Goal: Task Accomplishment & Management: Manage account settings

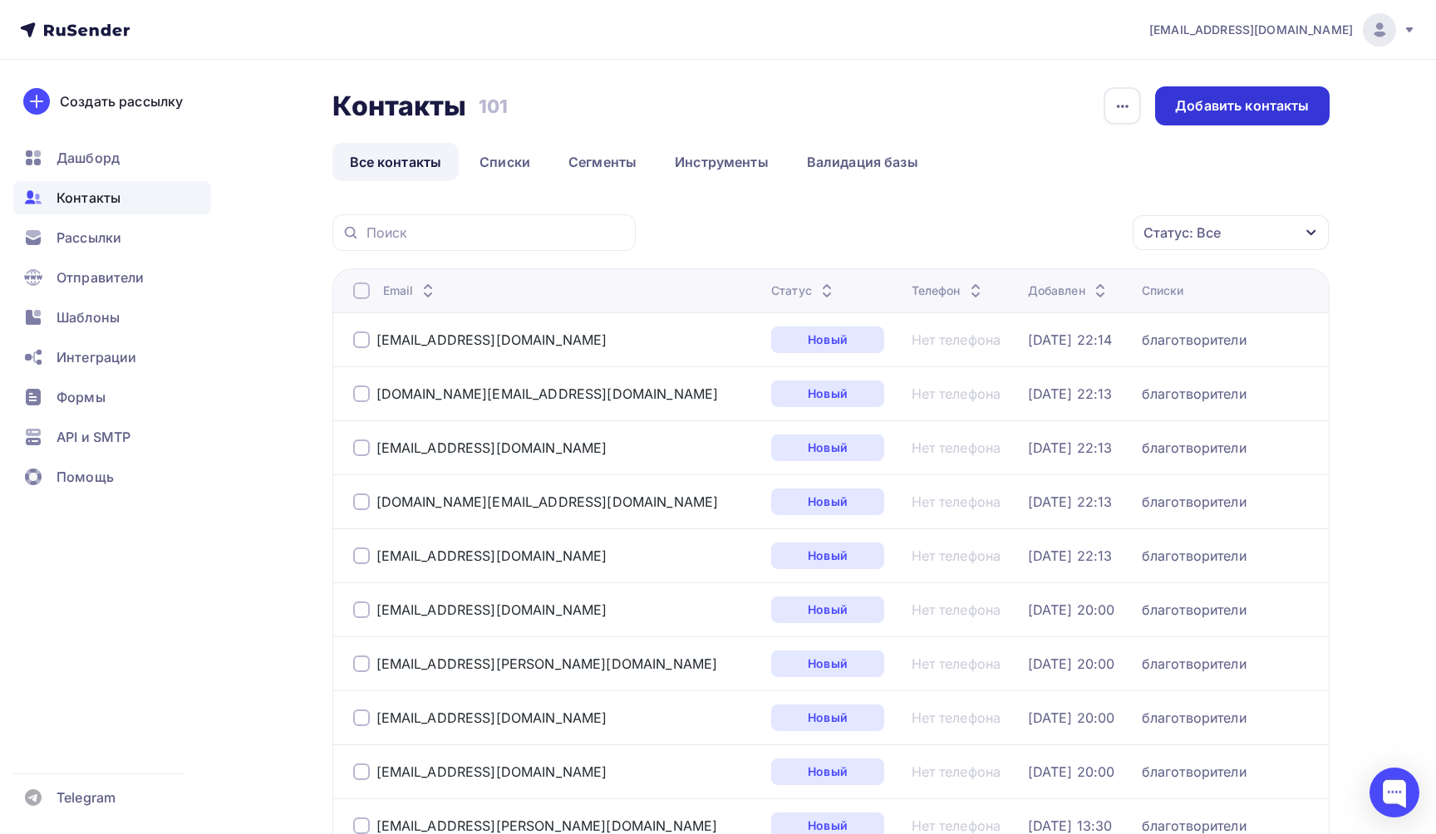
click at [1198, 110] on div "Добавить контакты" at bounding box center [1242, 105] width 134 height 19
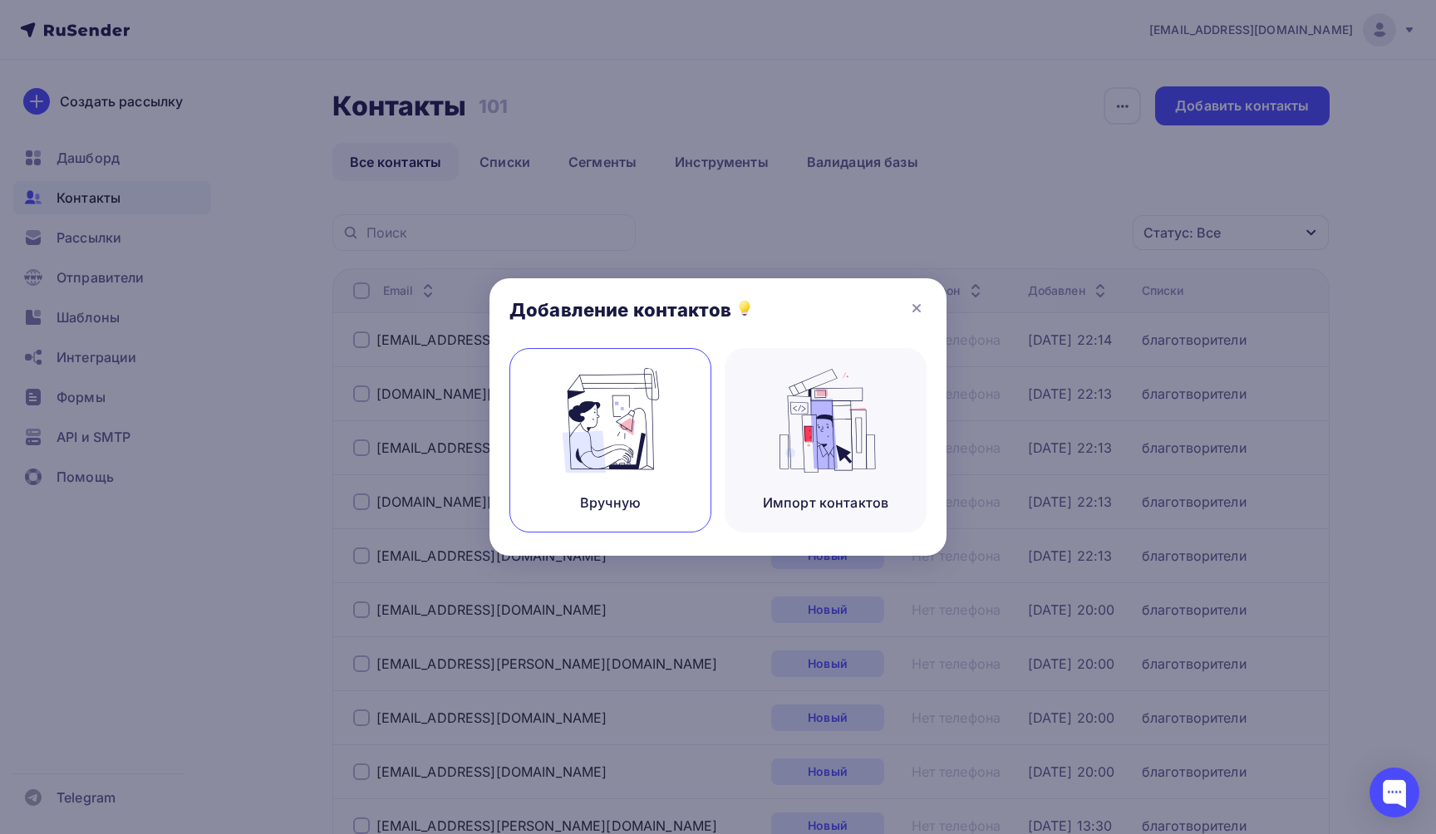
click at [616, 421] on img at bounding box center [610, 420] width 111 height 105
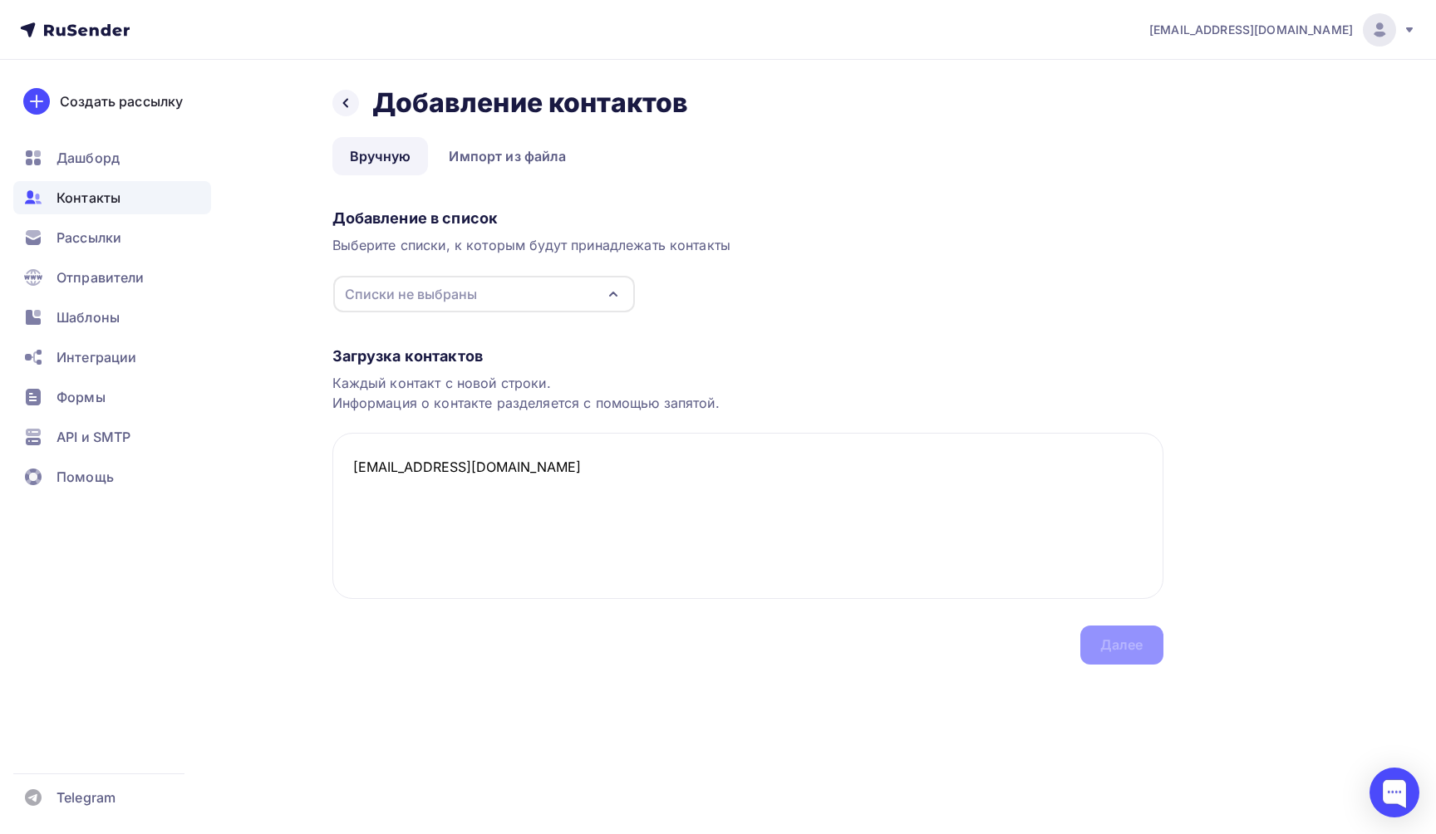
paste textarea "[EMAIL_ADDRESS][DOMAIN_NAME]"
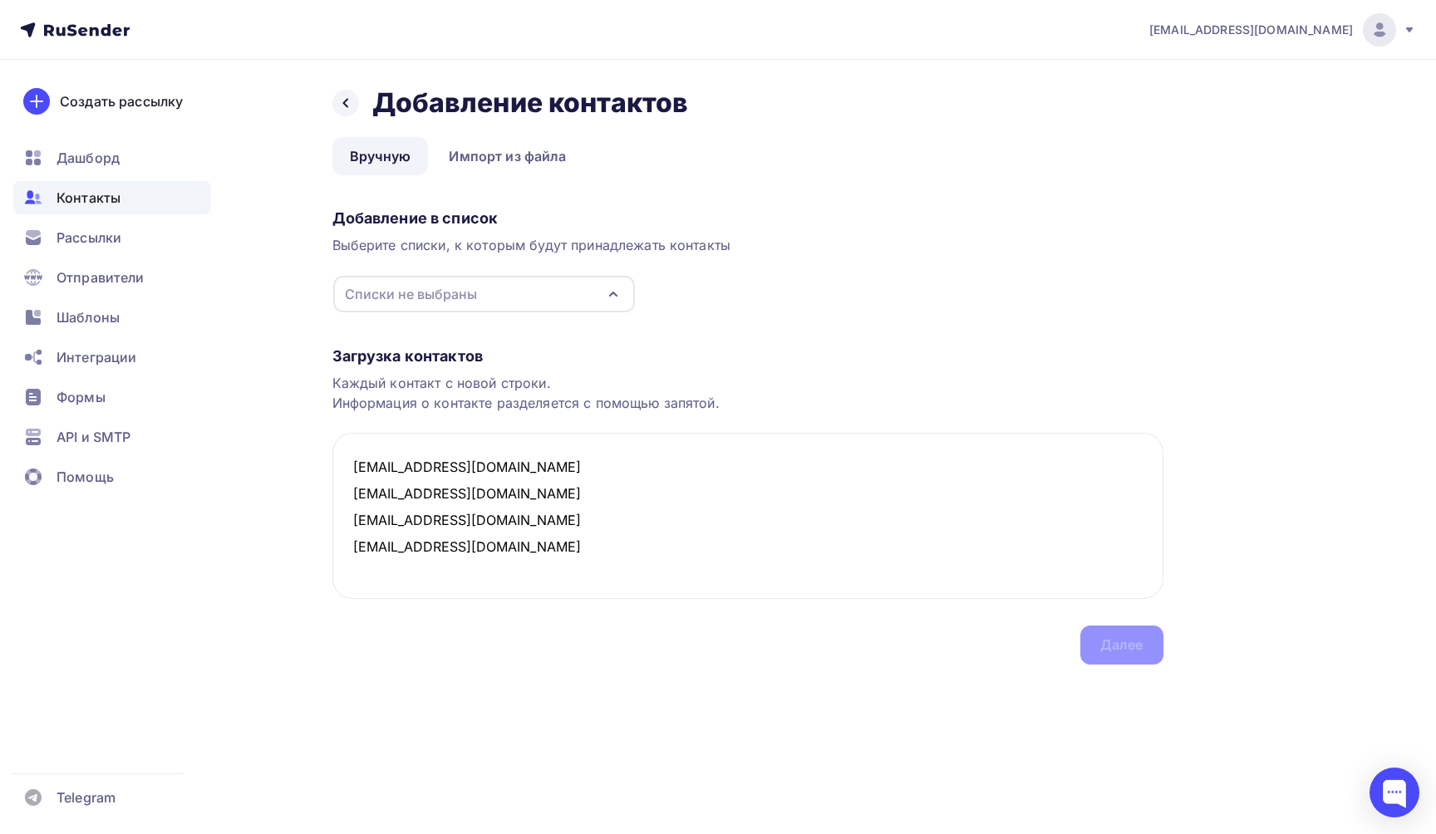
paste textarea "[EMAIL_ADDRESS][DOMAIN_NAME]"
type textarea "[EMAIL_ADDRESS][DOMAIN_NAME] [EMAIL_ADDRESS][DOMAIN_NAME] [EMAIL_ADDRESS][DOMAI…"
drag, startPoint x: 353, startPoint y: 466, endPoint x: 509, endPoint y: 580, distance: 192.7
click at [509, 581] on textarea "[EMAIL_ADDRESS][DOMAIN_NAME] [EMAIL_ADDRESS][DOMAIN_NAME] [EMAIL_ADDRESS][DOMAI…" at bounding box center [747, 516] width 831 height 166
click at [644, 512] on textarea "[EMAIL_ADDRESS][DOMAIN_NAME] [EMAIL_ADDRESS][DOMAIN_NAME] [EMAIL_ADDRESS][DOMAI…" at bounding box center [747, 516] width 831 height 166
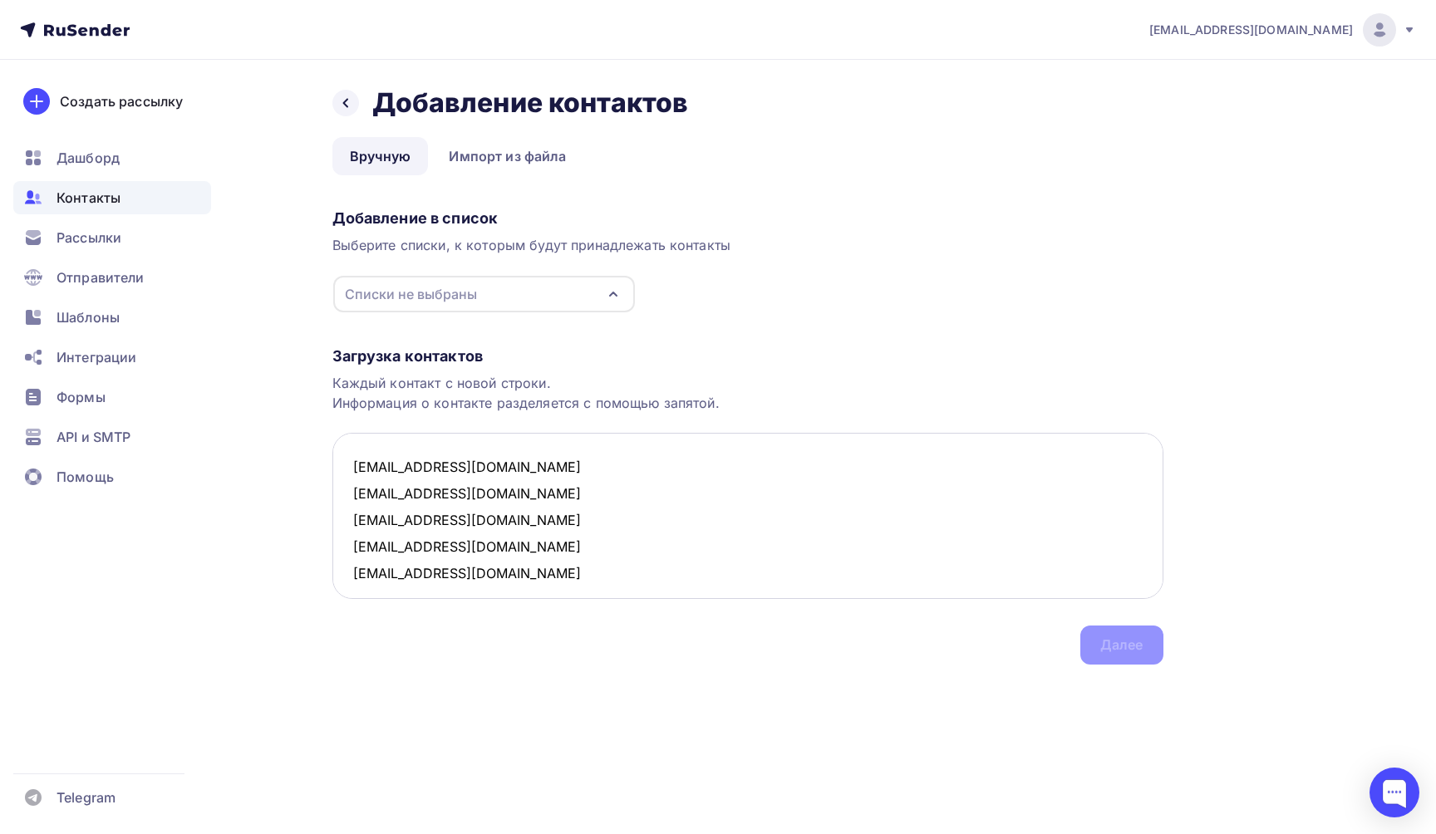
click at [586, 527] on textarea "[EMAIL_ADDRESS][DOMAIN_NAME] [EMAIL_ADDRESS][DOMAIN_NAME] [EMAIL_ADDRESS][DOMAI…" at bounding box center [747, 516] width 831 height 166
click at [604, 291] on icon "button" at bounding box center [613, 294] width 20 height 20
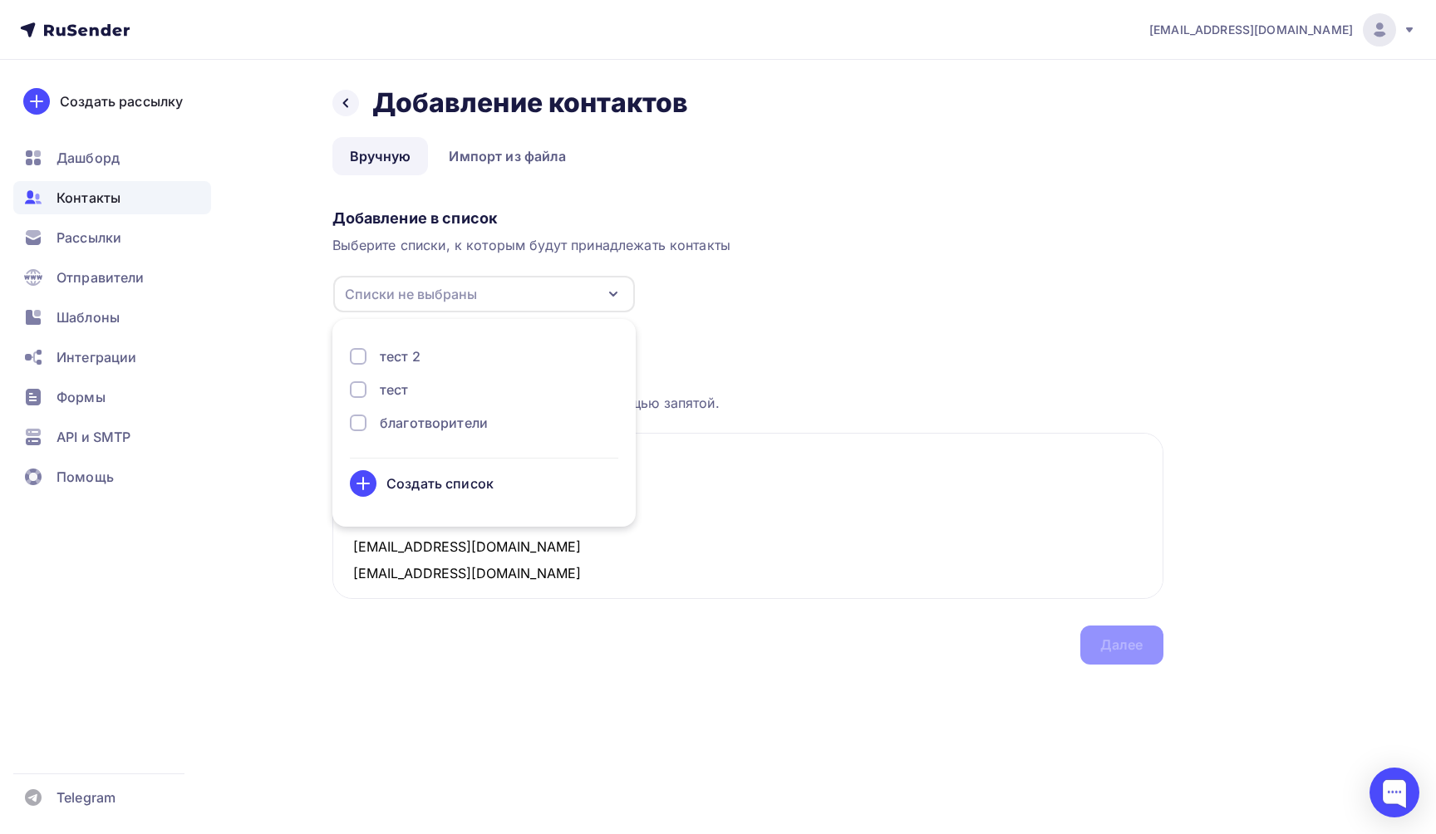
click at [465, 416] on div "благотворители" at bounding box center [434, 423] width 108 height 20
click at [1131, 648] on div "Далее" at bounding box center [1121, 645] width 43 height 19
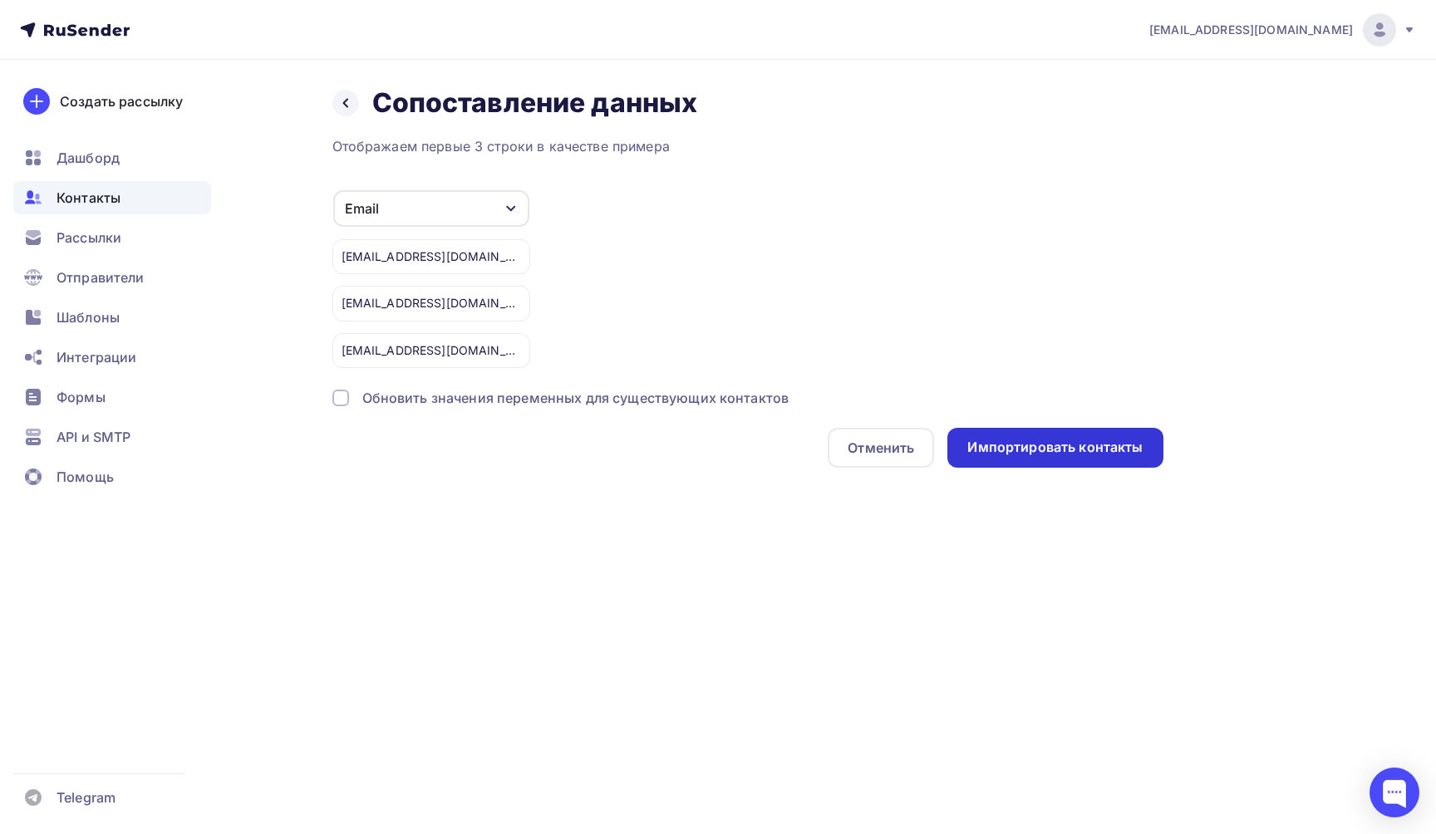
click at [1115, 453] on div "Импортировать контакты" at bounding box center [1054, 447] width 175 height 19
